Goal: Find specific page/section: Find specific page/section

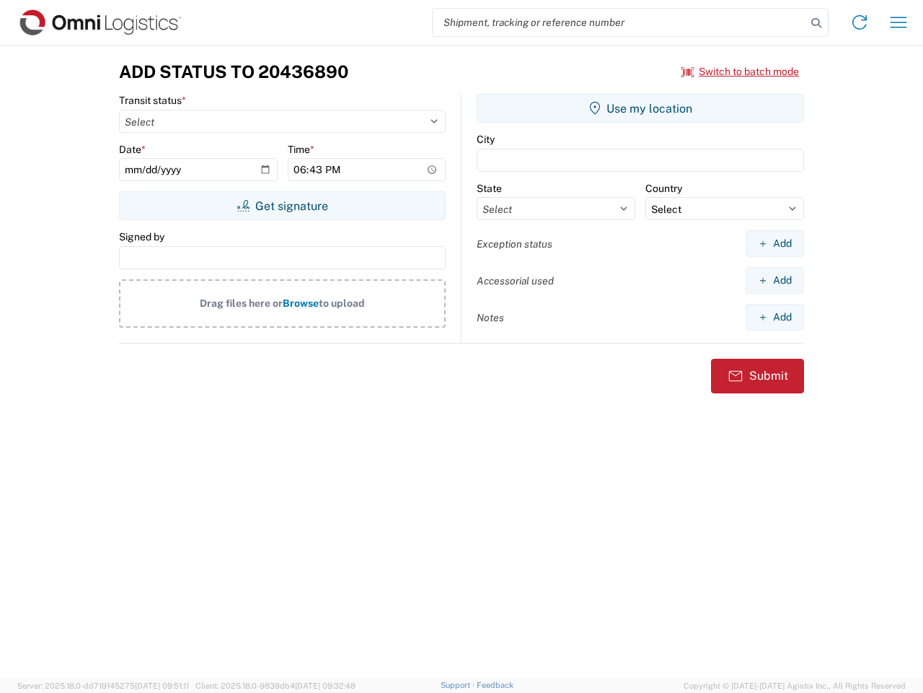
click at [620, 22] on input "search" at bounding box center [620, 22] width 374 height 27
click at [817, 23] on icon at bounding box center [817, 23] width 20 height 20
click at [860, 22] on icon at bounding box center [859, 22] width 23 height 23
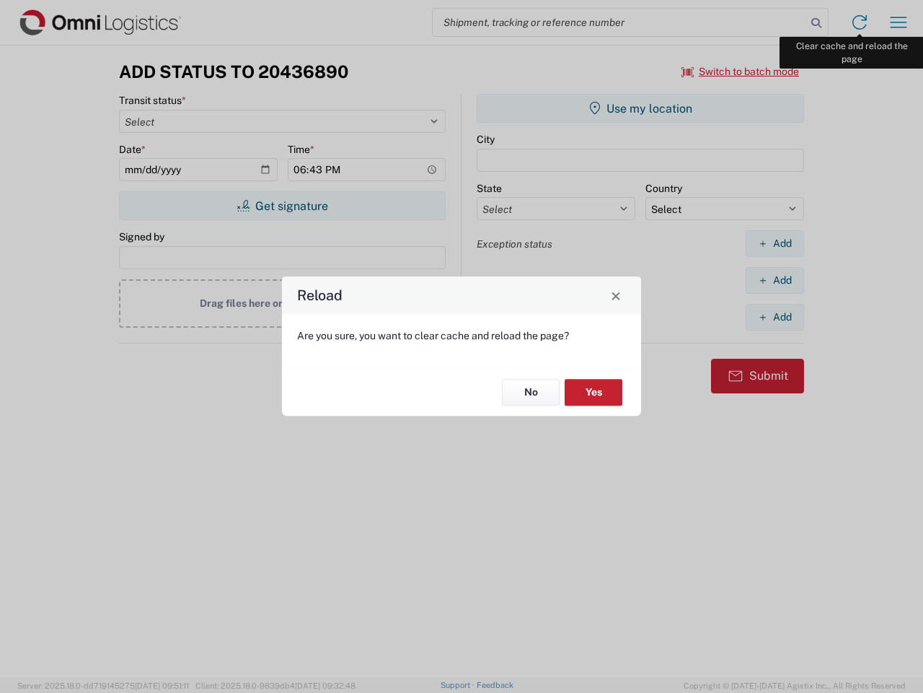
click at [899, 22] on div "Reload Are you sure, you want to clear cache and reload the page? No Yes" at bounding box center [461, 346] width 923 height 693
click at [741, 71] on div "Reload Are you sure, you want to clear cache and reload the page? No Yes" at bounding box center [461, 346] width 923 height 693
click at [282, 206] on div "Reload Are you sure, you want to clear cache and reload the page? No Yes" at bounding box center [461, 346] width 923 height 693
click at [641, 108] on div "Reload Are you sure, you want to clear cache and reload the page? No Yes" at bounding box center [461, 346] width 923 height 693
click at [775, 243] on div "Reload Are you sure, you want to clear cache and reload the page? No Yes" at bounding box center [461, 346] width 923 height 693
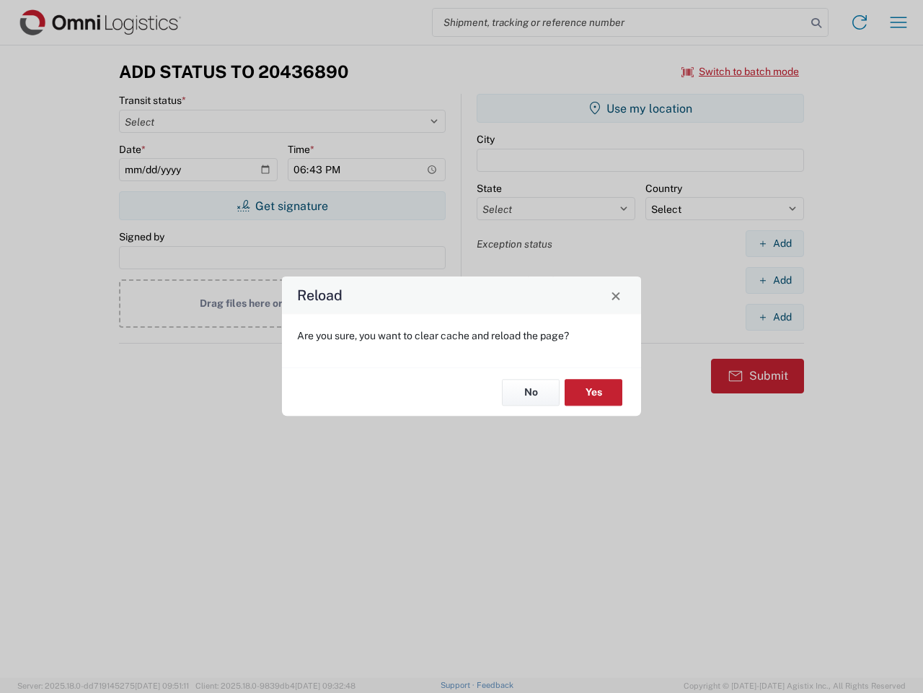
click at [775, 280] on div "Reload Are you sure, you want to clear cache and reload the page? No Yes" at bounding box center [461, 346] width 923 height 693
click at [775, 317] on div "Reload Are you sure, you want to clear cache and reload the page? No Yes" at bounding box center [461, 346] width 923 height 693
